Goal: Information Seeking & Learning: Learn about a topic

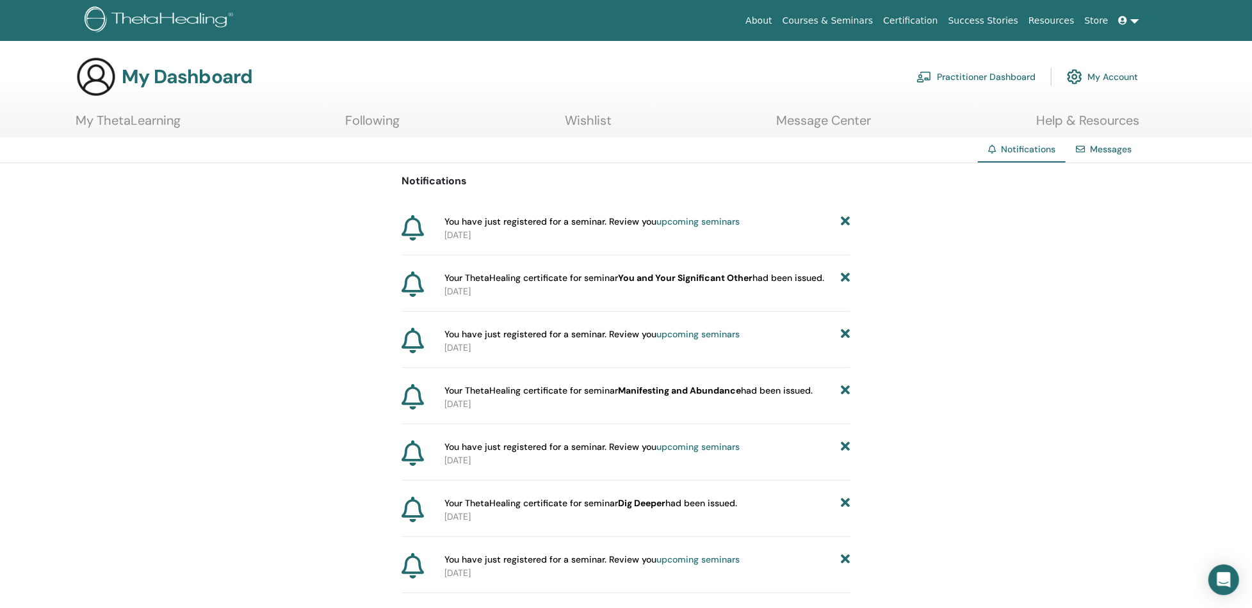
click at [1105, 72] on link "My Account" at bounding box center [1102, 77] width 71 height 28
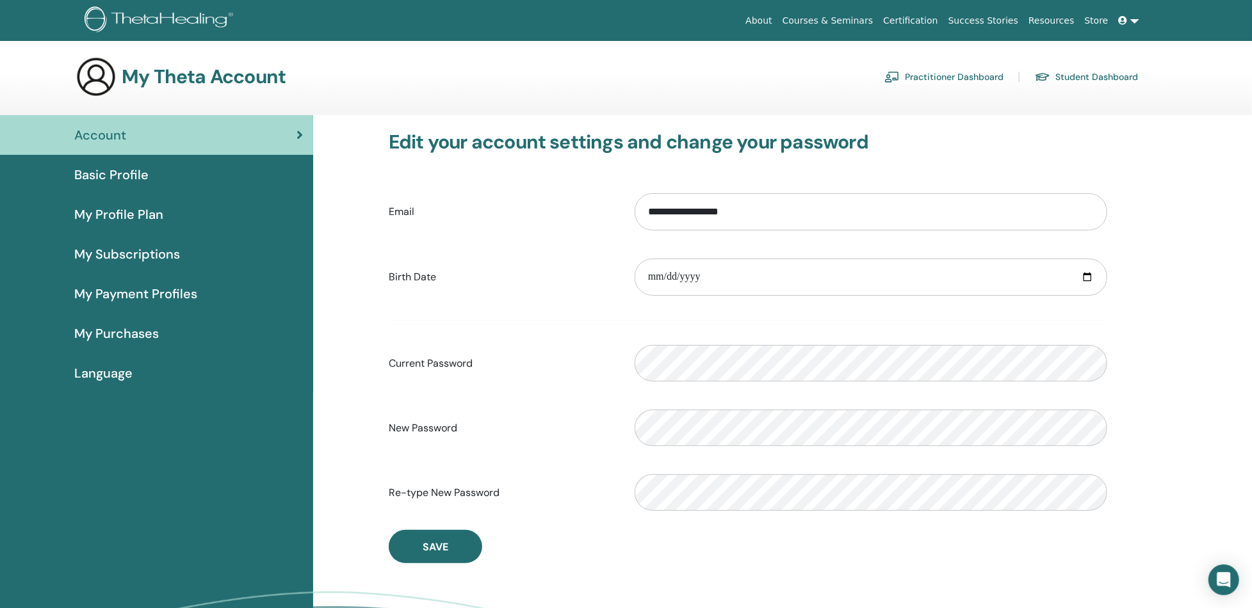
click at [1125, 17] on icon at bounding box center [1123, 20] width 9 height 9
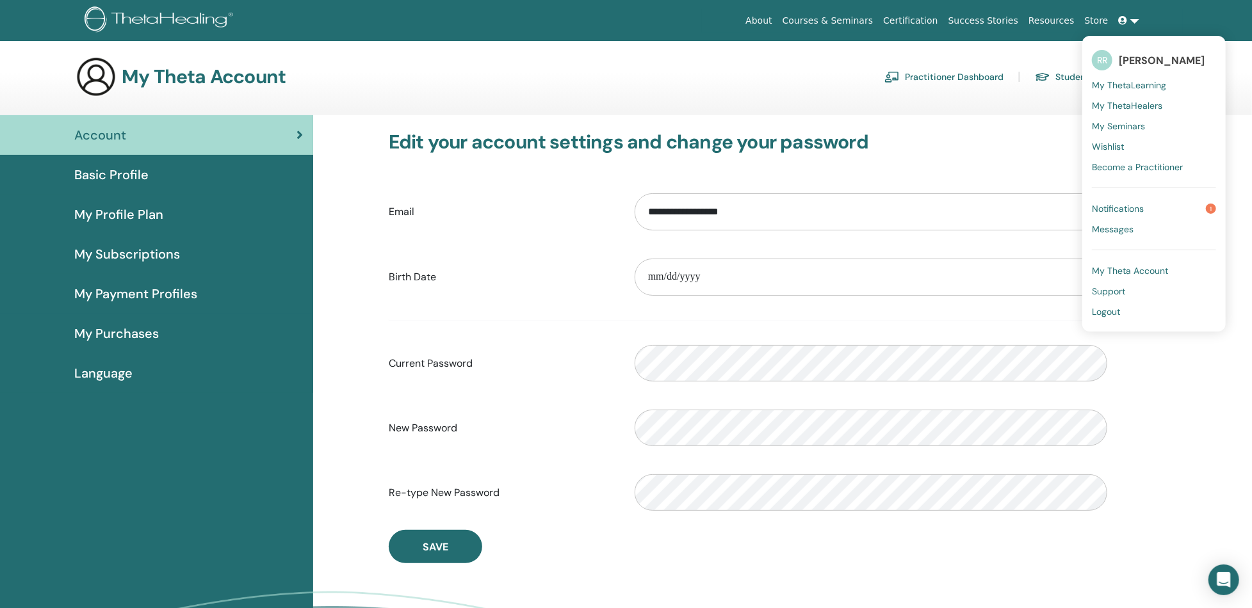
click at [1134, 201] on link "Notifications 1" at bounding box center [1154, 209] width 124 height 20
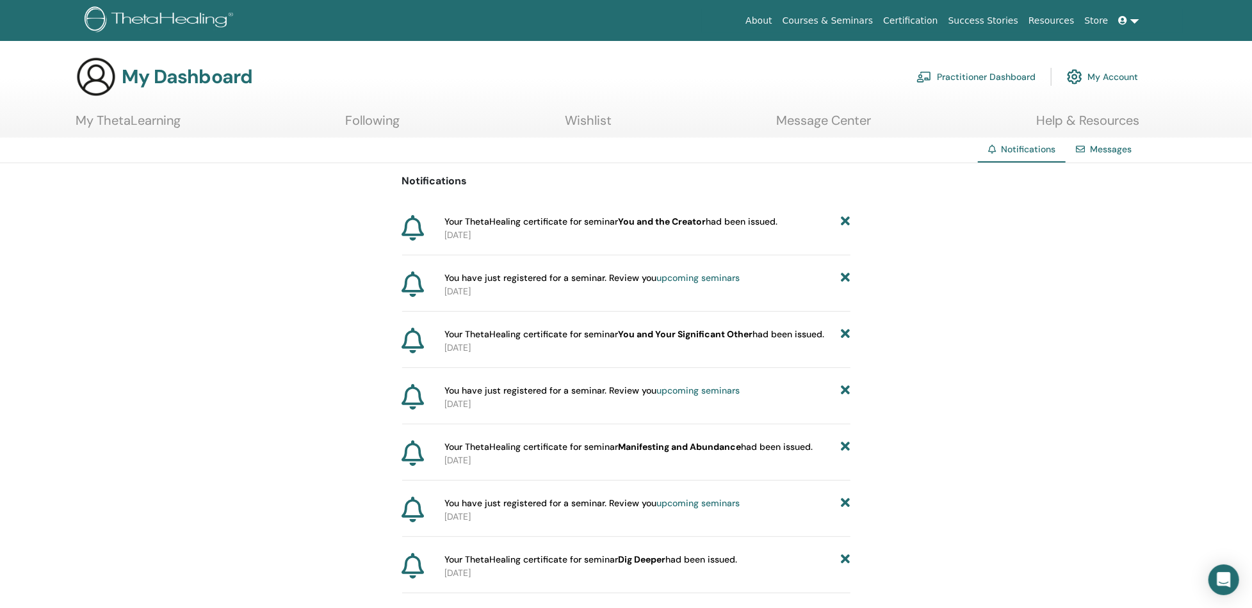
click at [733, 216] on span "Your ThetaHealing certificate for seminar You and the Creator had been issued." at bounding box center [610, 221] width 333 height 13
click at [458, 230] on p "2025-09-21" at bounding box center [647, 235] width 406 height 13
click at [414, 226] on icon at bounding box center [413, 228] width 22 height 26
click at [1099, 151] on link "Messages" at bounding box center [1111, 149] width 42 height 12
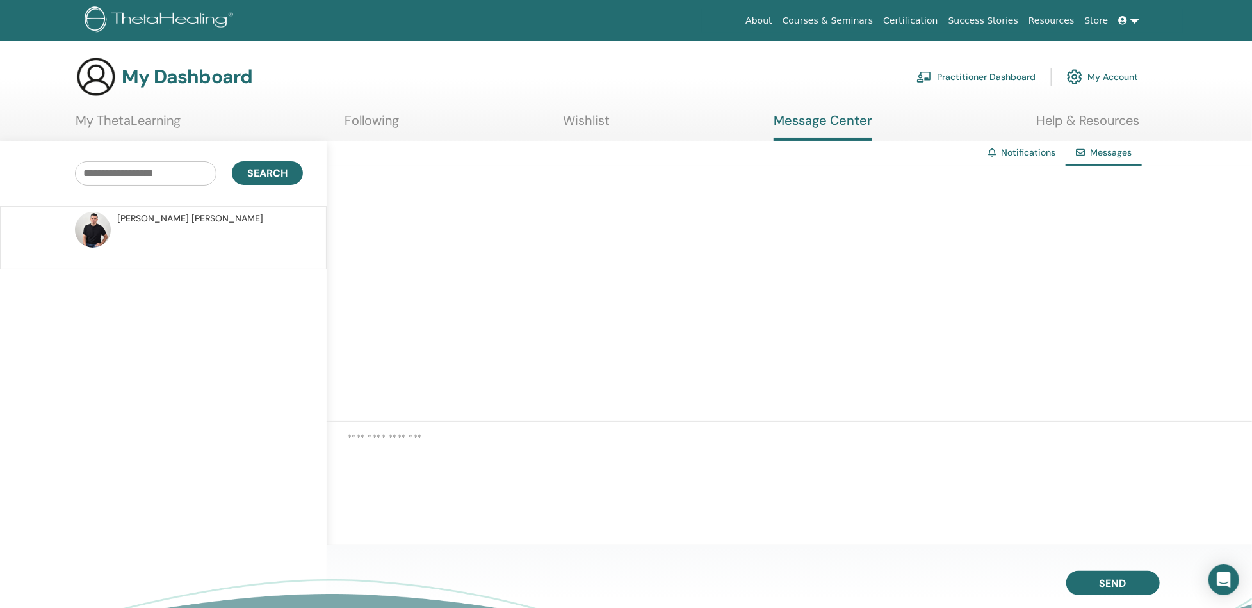
click at [171, 236] on p at bounding box center [210, 244] width 186 height 38
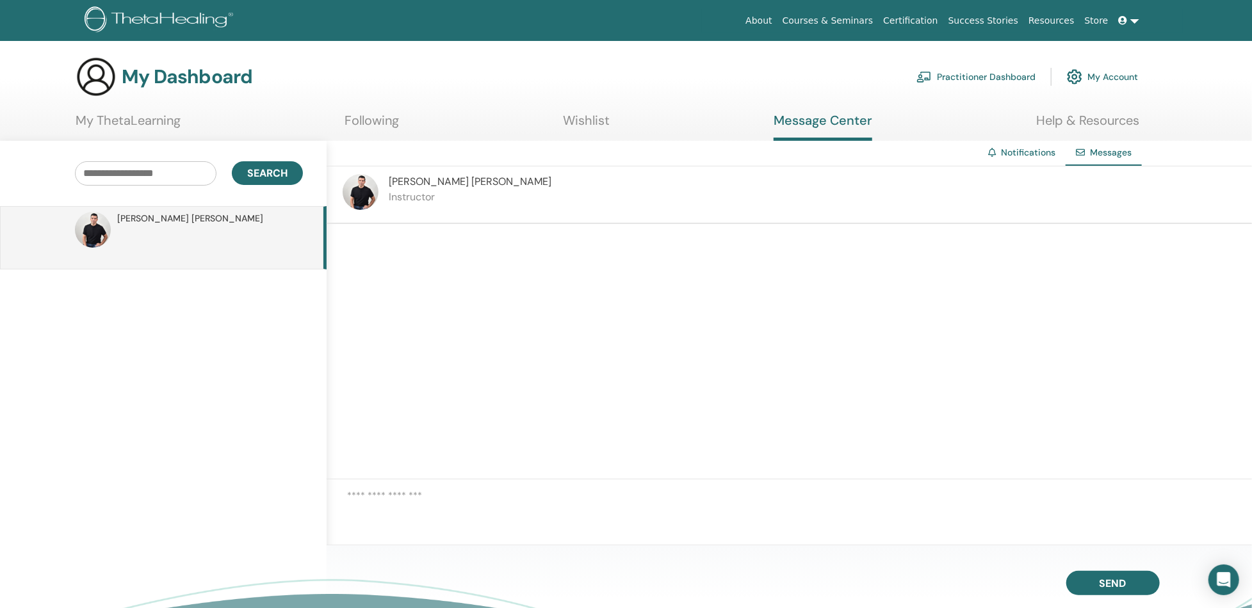
click at [473, 201] on div "José Luis Inzunza Instructor" at bounding box center [789, 196] width 925 height 58
click at [1111, 76] on link "My Account" at bounding box center [1102, 77] width 71 height 28
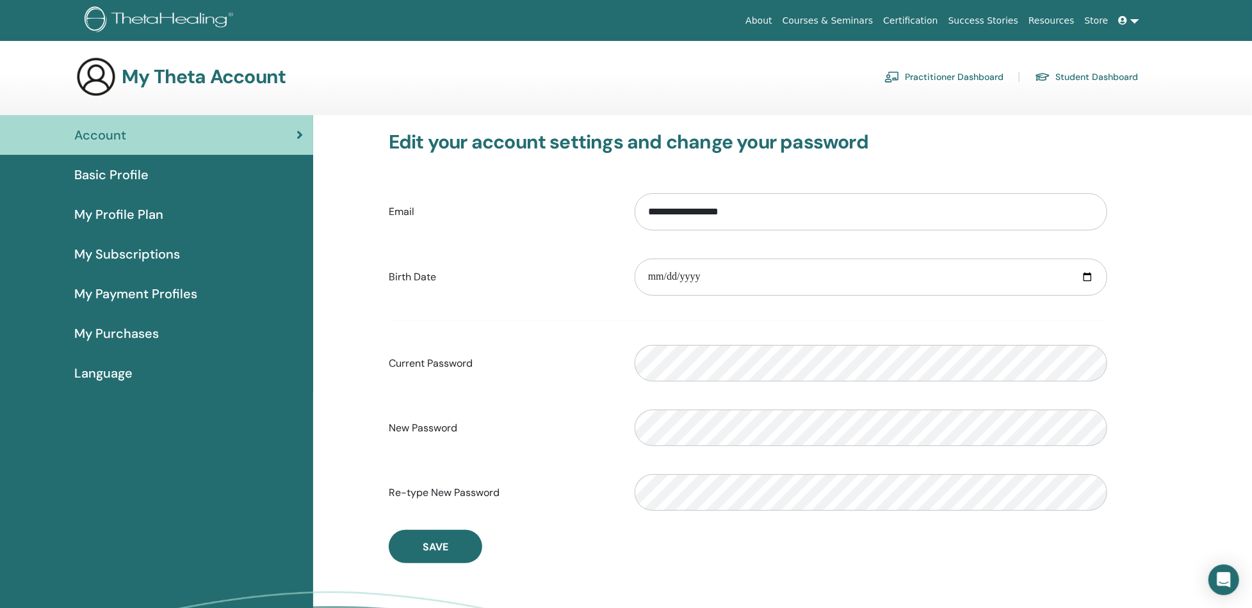
click at [919, 18] on link "Certification" at bounding box center [910, 21] width 65 height 24
click at [133, 339] on span "My Purchases" at bounding box center [116, 333] width 85 height 19
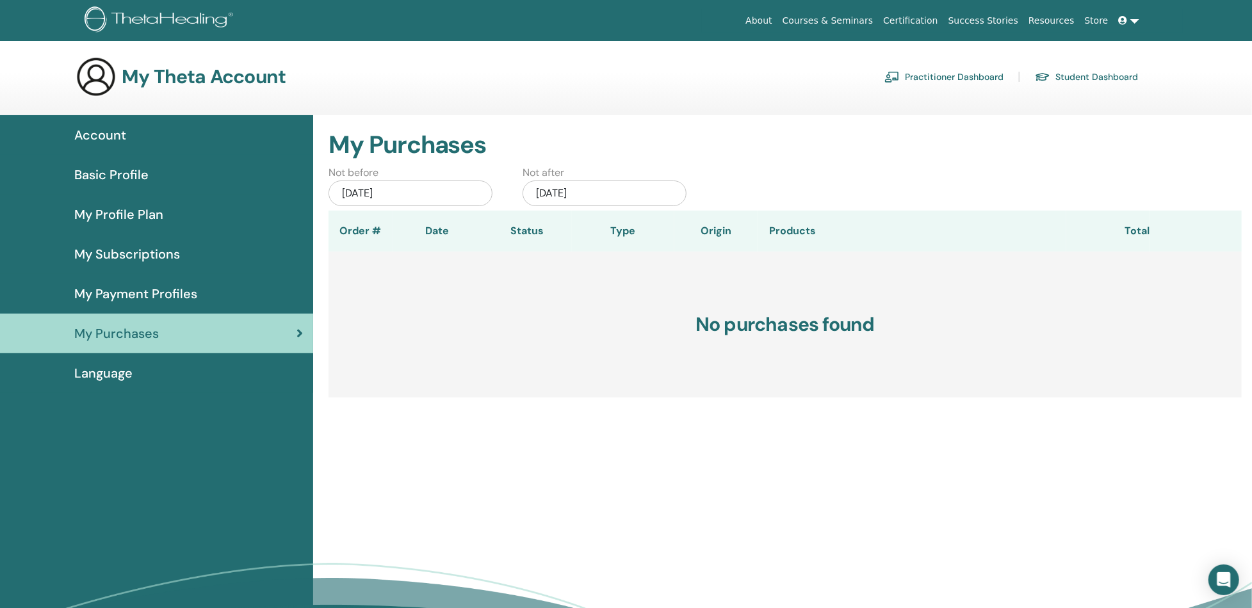
click at [148, 210] on span "My Profile Plan" at bounding box center [118, 214] width 89 height 19
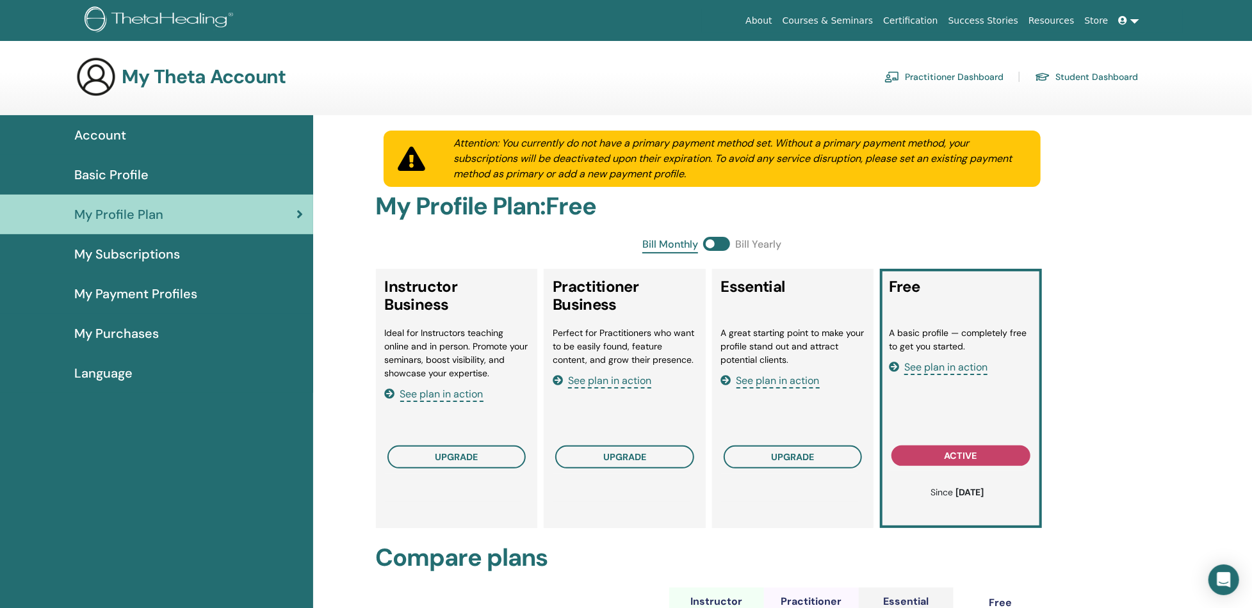
click at [147, 251] on span "My Subscriptions" at bounding box center [127, 254] width 106 height 19
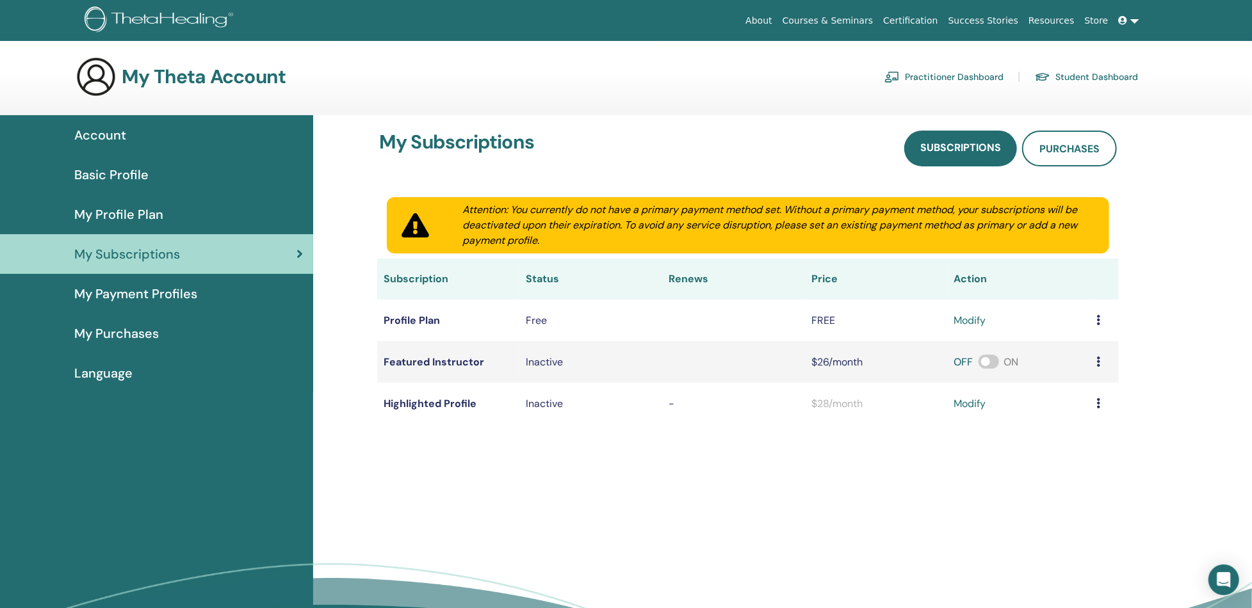
click at [1134, 19] on link at bounding box center [1129, 21] width 31 height 24
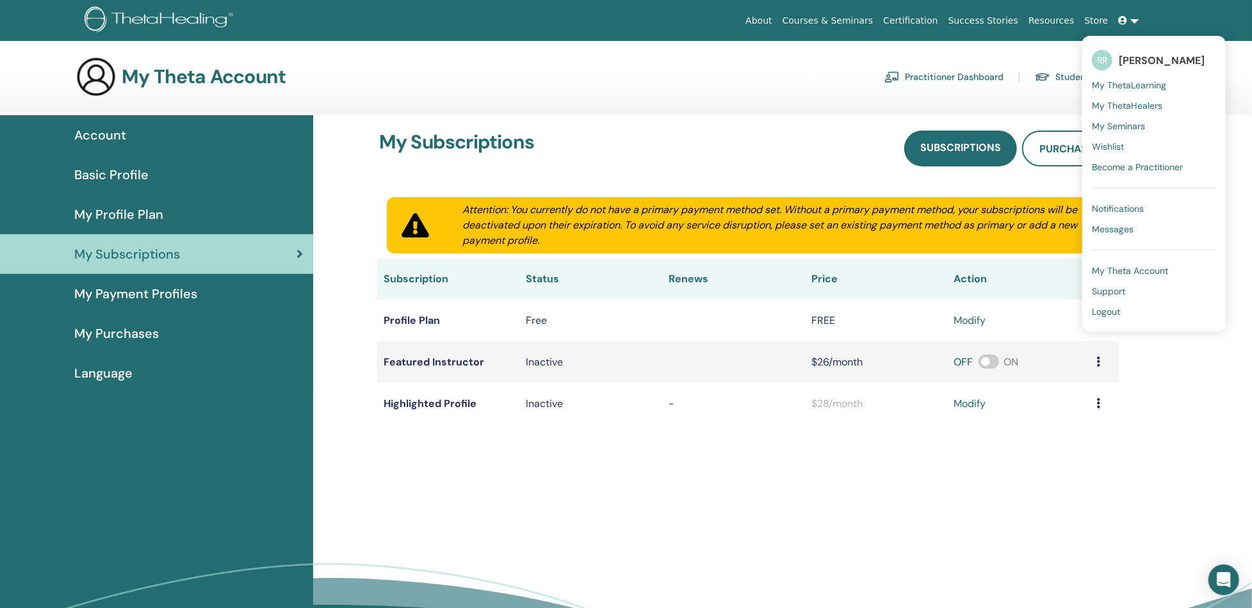
click at [1162, 265] on span "My Theta Account" at bounding box center [1130, 271] width 76 height 12
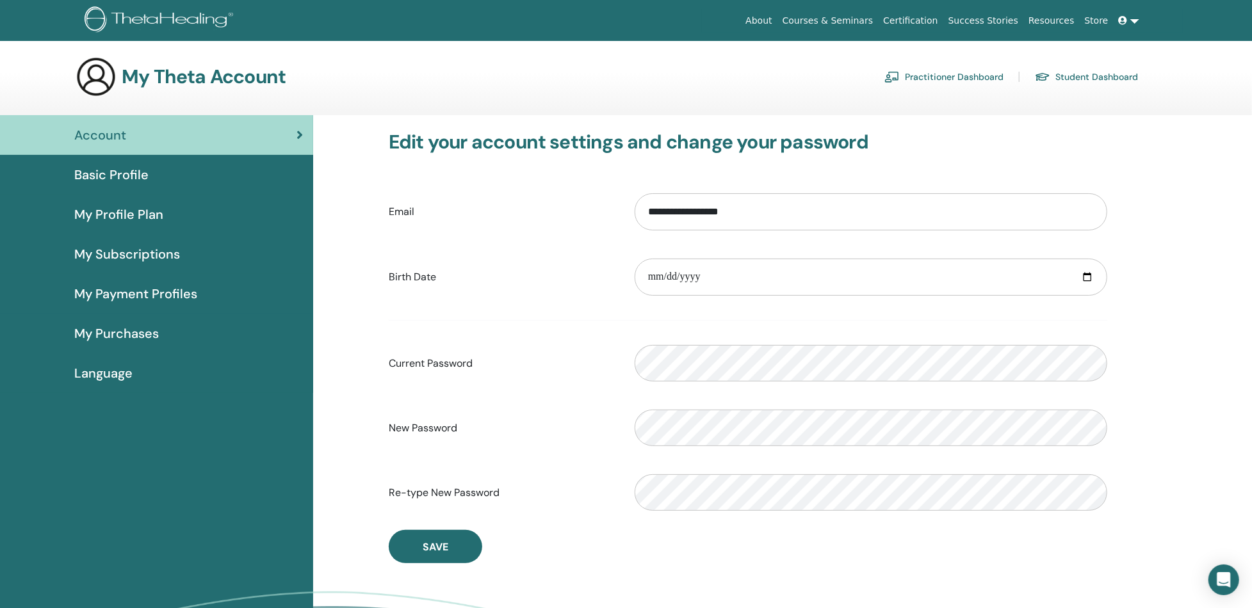
click at [879, 19] on link "Courses & Seminars" at bounding box center [828, 21] width 101 height 24
click at [1133, 21] on link at bounding box center [1129, 21] width 31 height 24
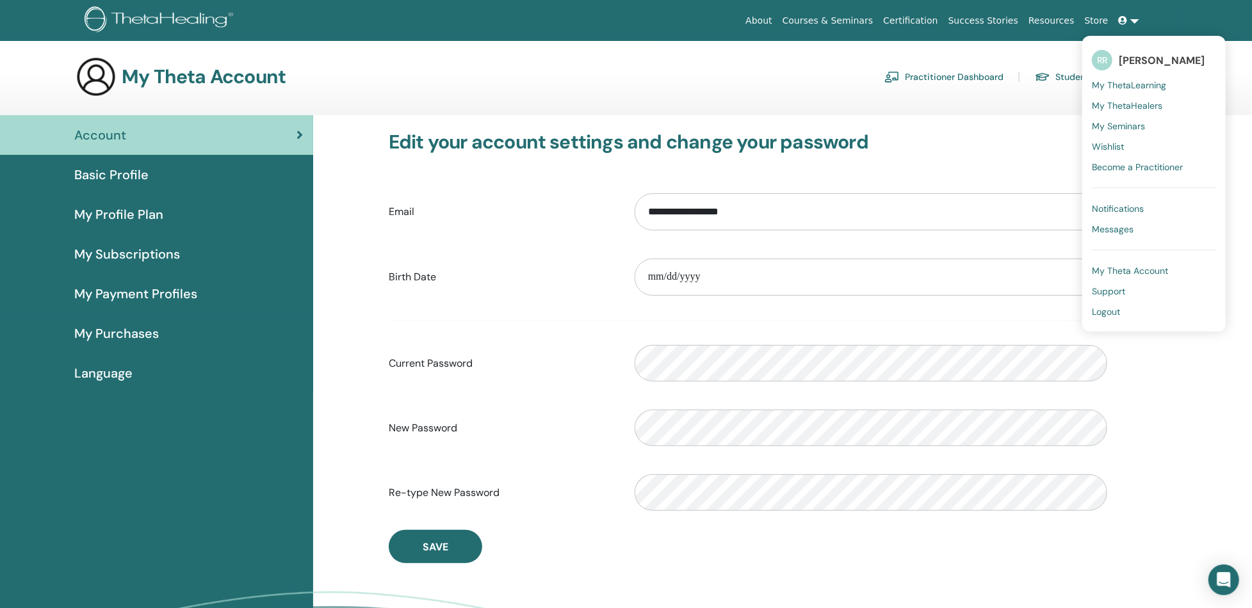
click at [1158, 99] on link "My ThetaHealers" at bounding box center [1154, 105] width 124 height 20
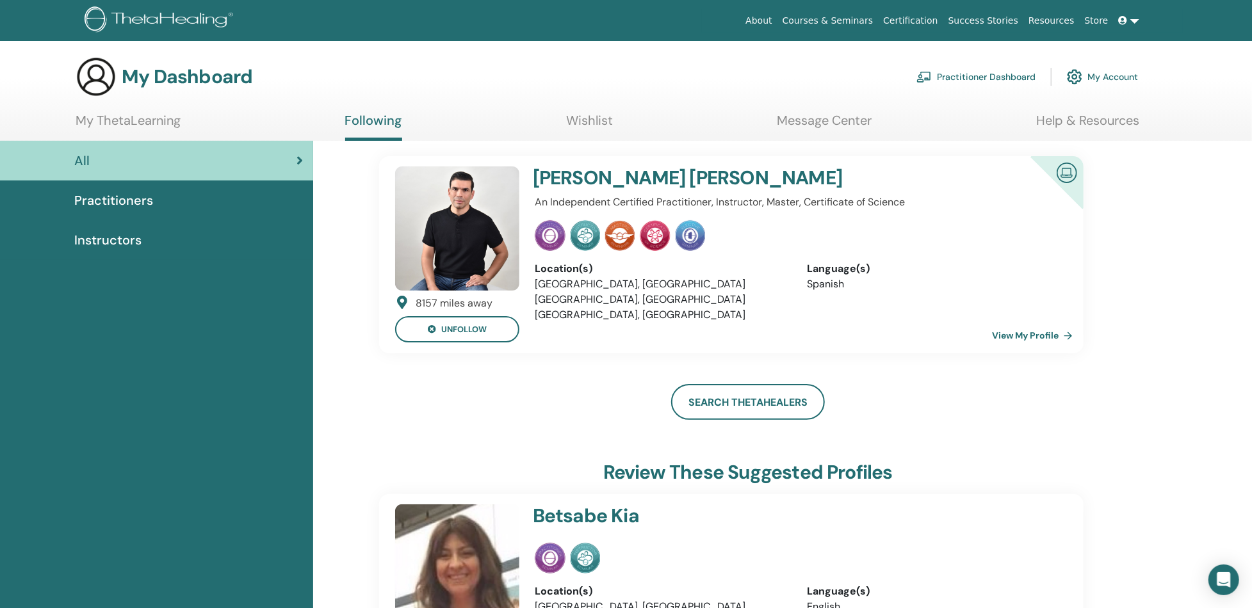
click at [1130, 27] on link at bounding box center [1129, 21] width 31 height 24
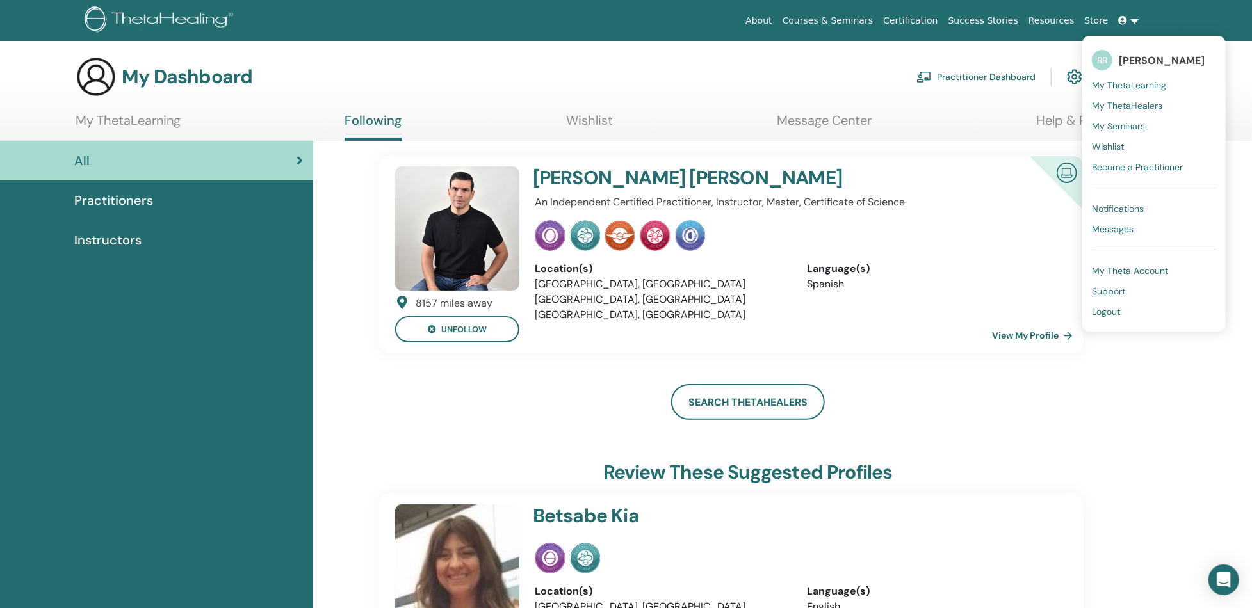
click at [1158, 56] on span "[PERSON_NAME]" at bounding box center [1162, 60] width 86 height 13
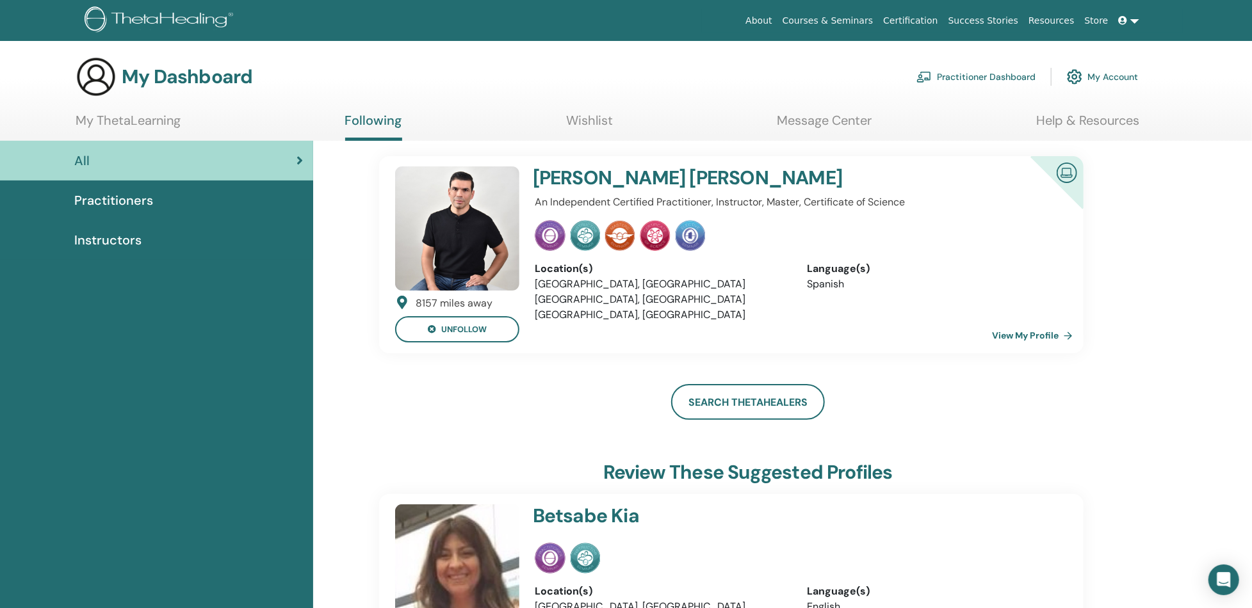
click at [1128, 15] on span at bounding box center [1125, 20] width 12 height 10
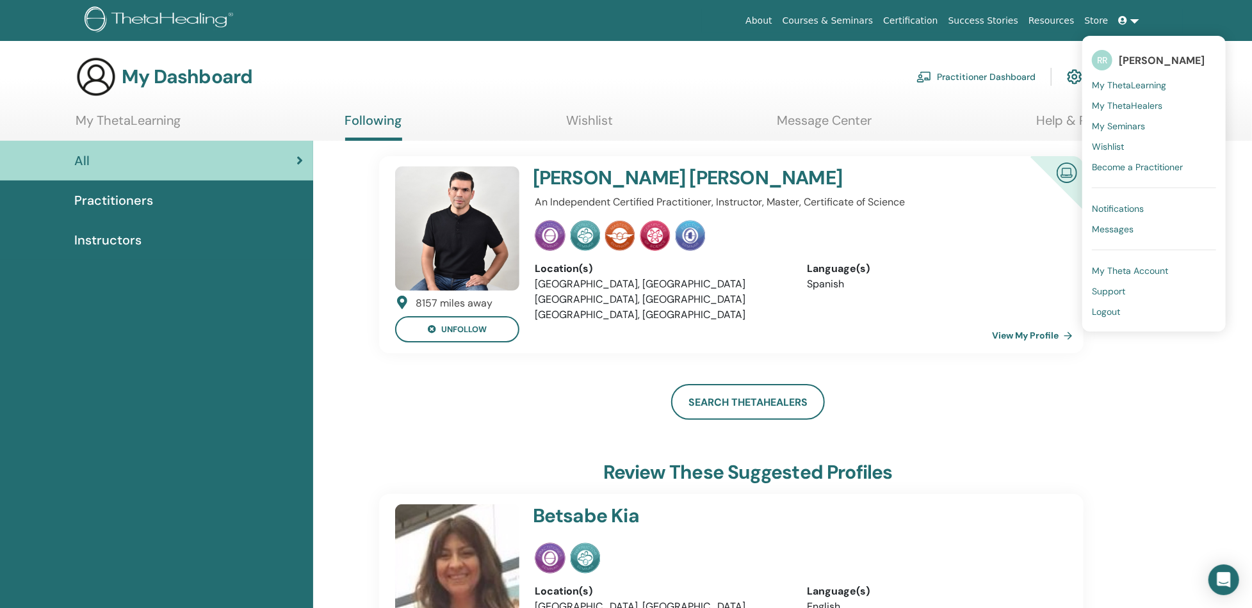
click at [1141, 76] on link "My ThetaLearning" at bounding box center [1154, 85] width 124 height 20
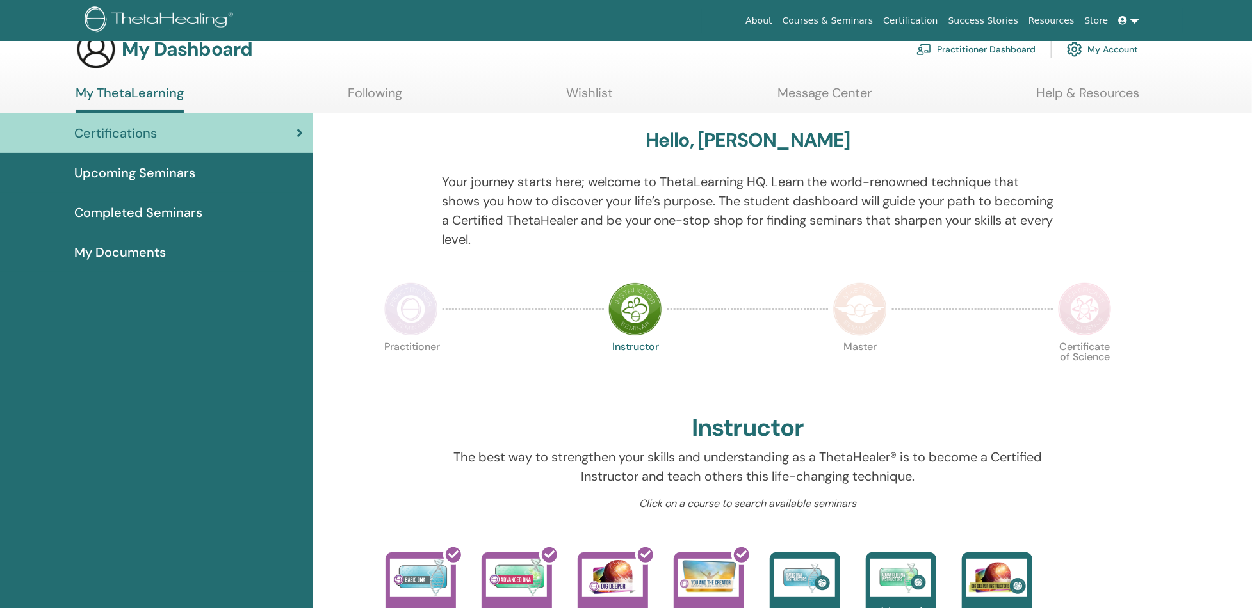
scroll to position [42, 0]
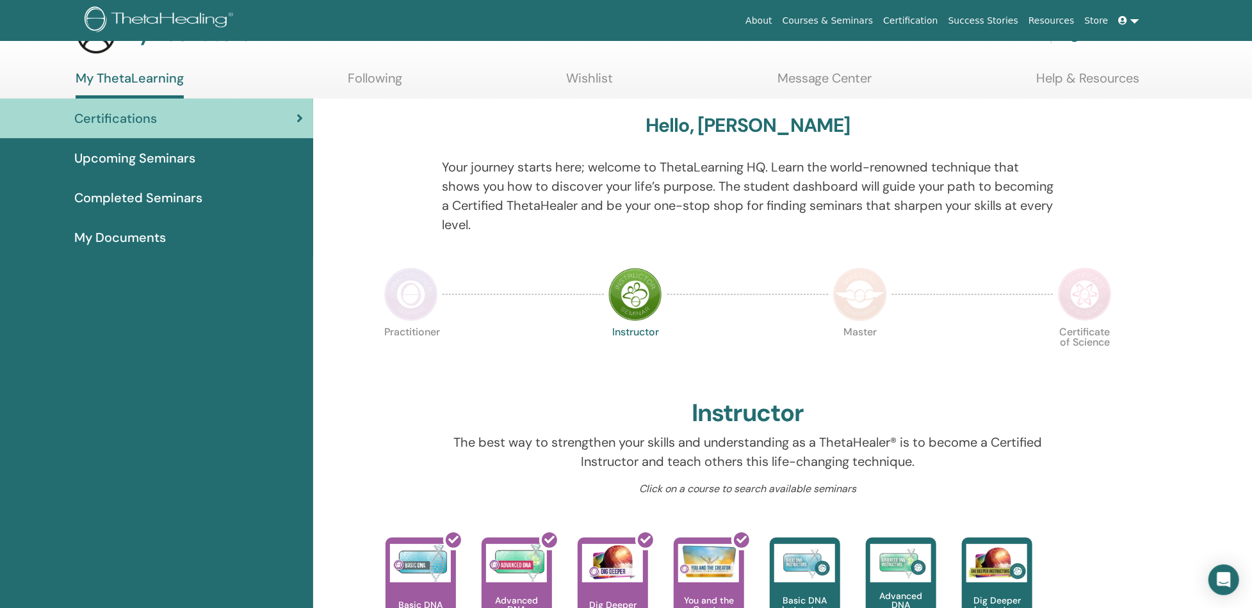
click at [178, 199] on span "Completed Seminars" at bounding box center [138, 197] width 128 height 19
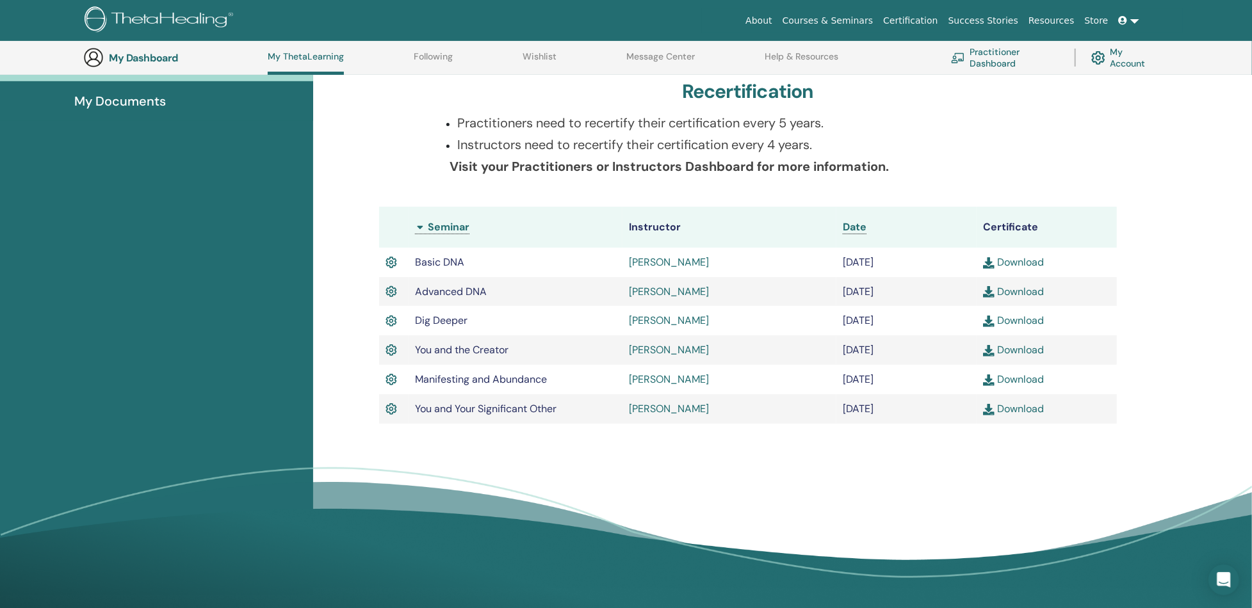
scroll to position [118, 0]
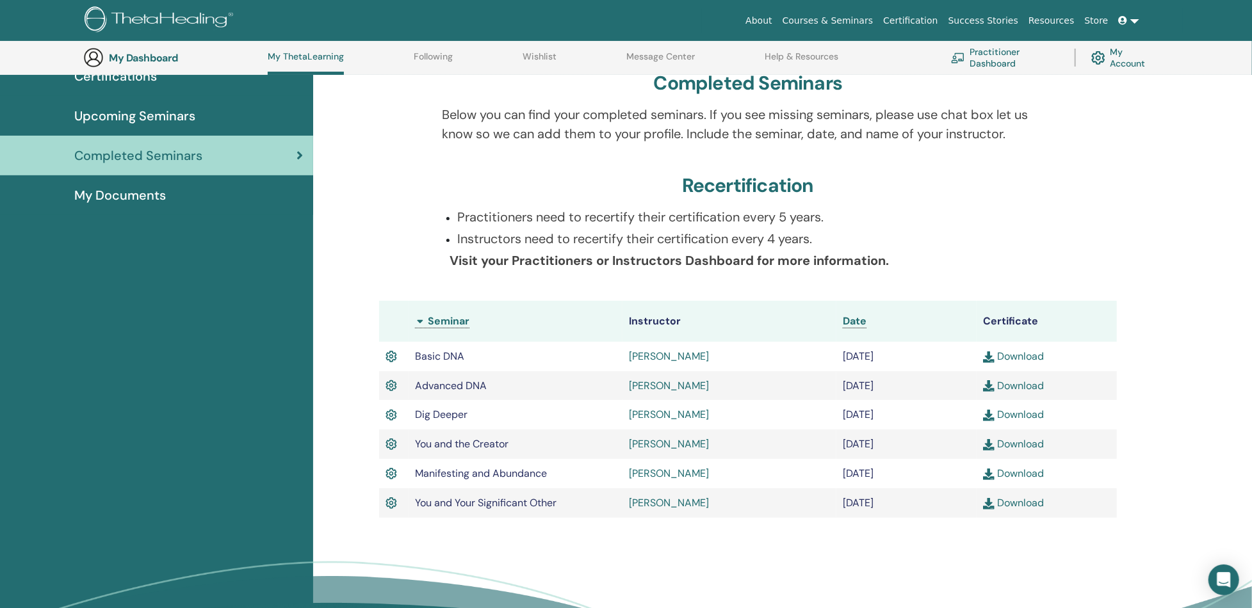
click at [138, 193] on span "My Documents" at bounding box center [120, 195] width 92 height 19
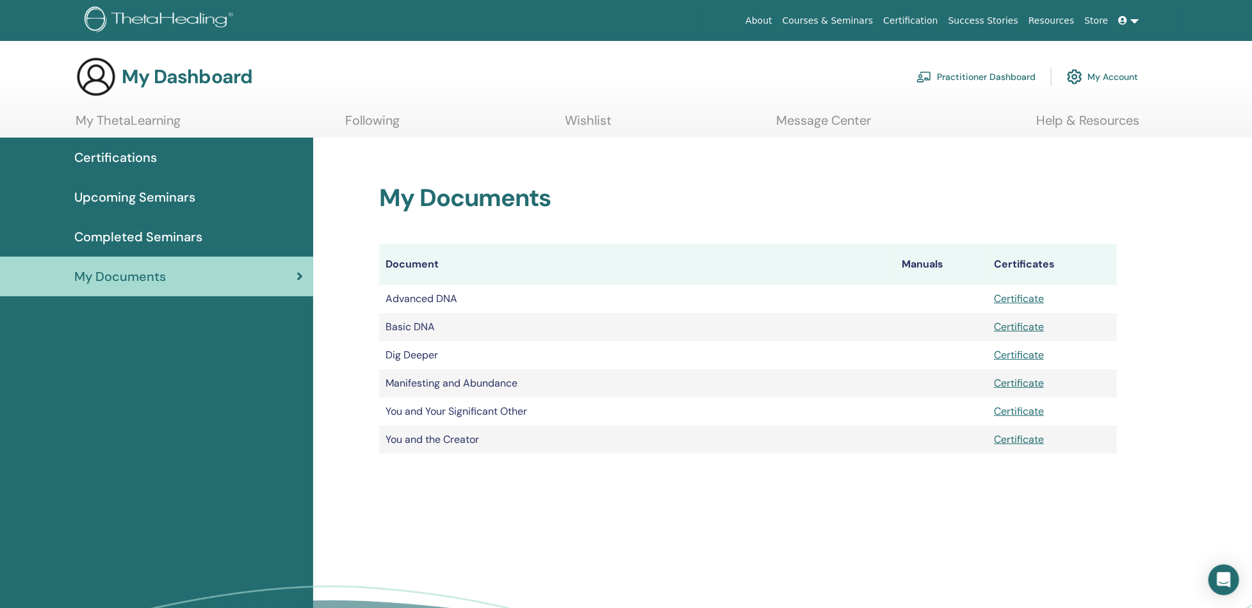
click at [133, 157] on span "Certifications" at bounding box center [115, 157] width 83 height 19
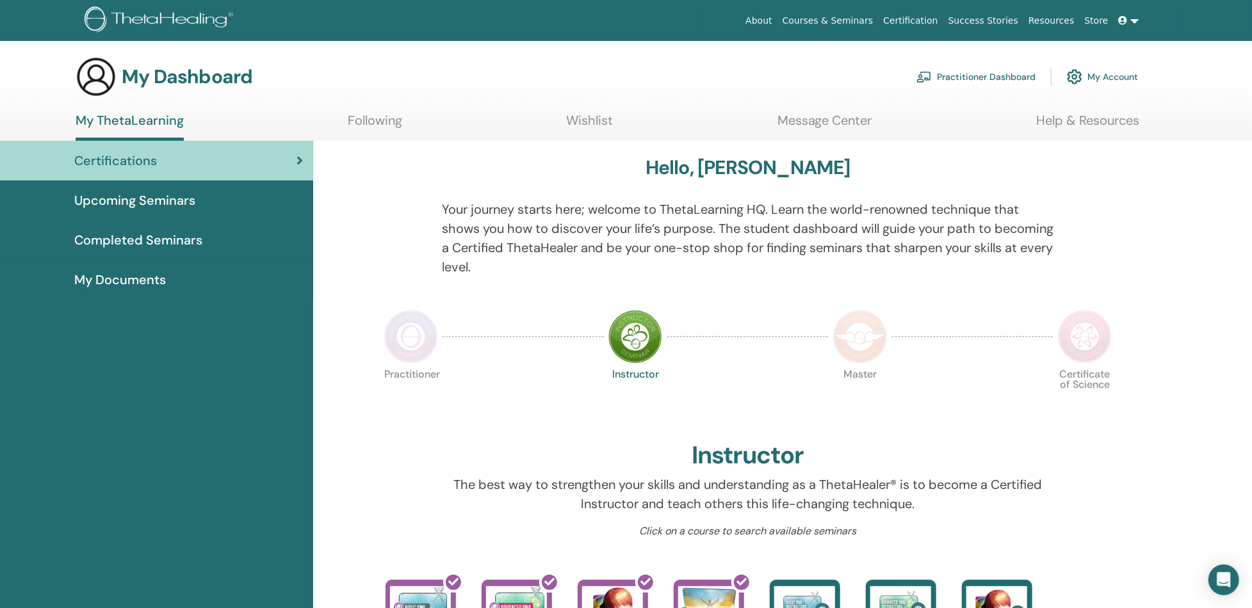
click at [149, 274] on span "My Documents" at bounding box center [120, 279] width 92 height 19
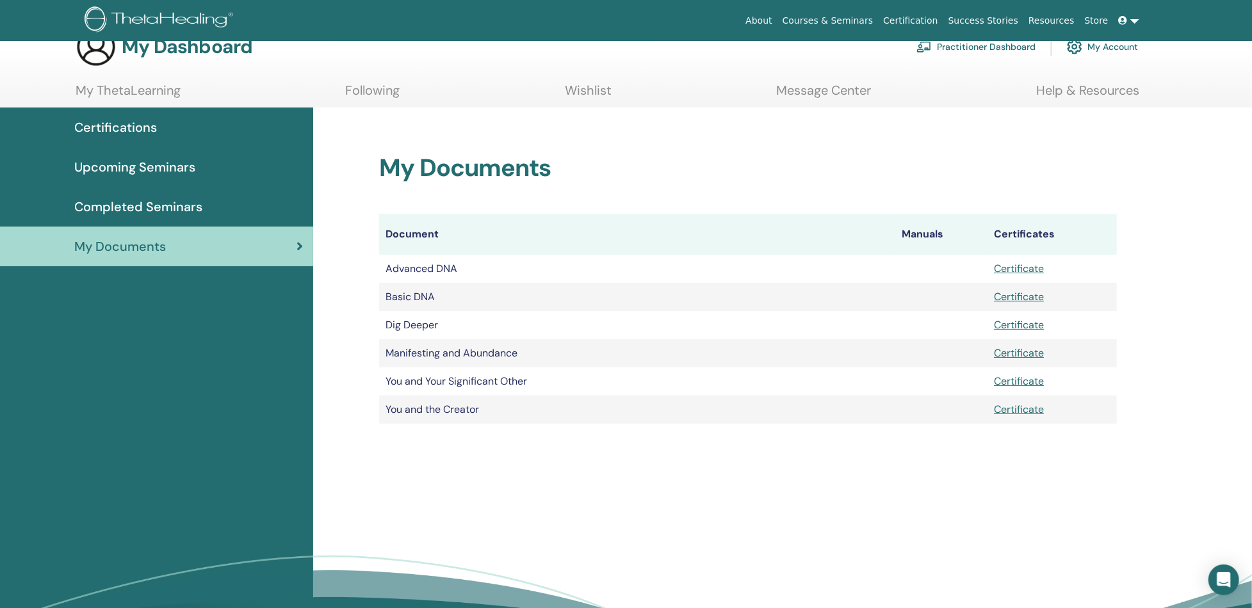
scroll to position [42, 0]
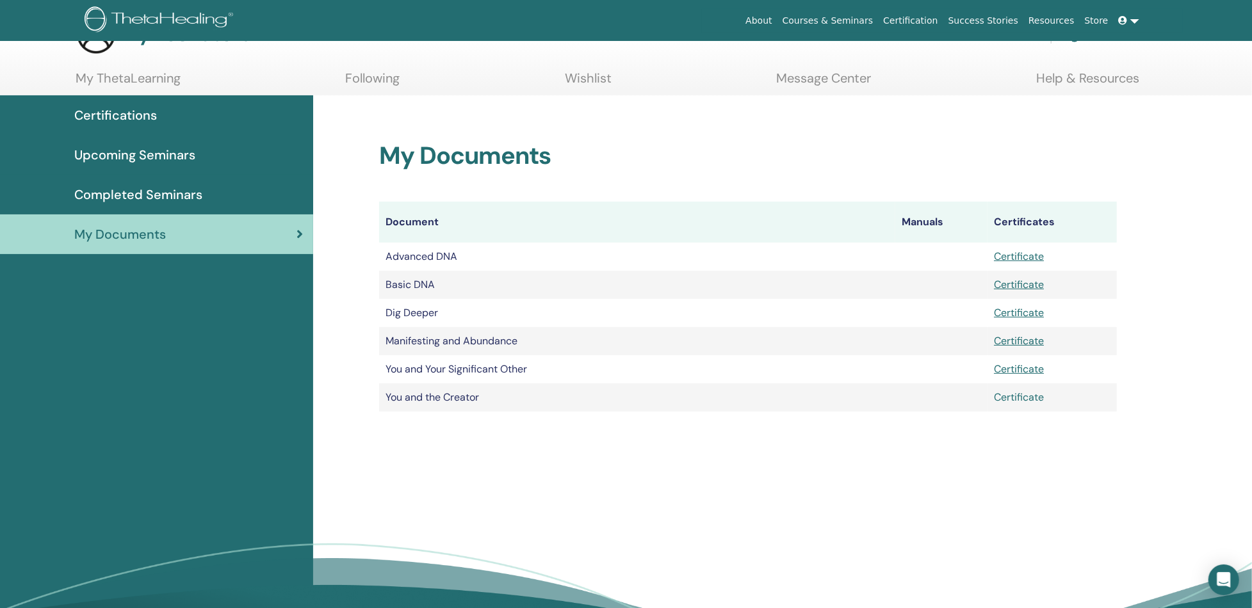
click at [1006, 397] on link "Certificate" at bounding box center [1019, 397] width 50 height 13
